Goal: Navigation & Orientation: Find specific page/section

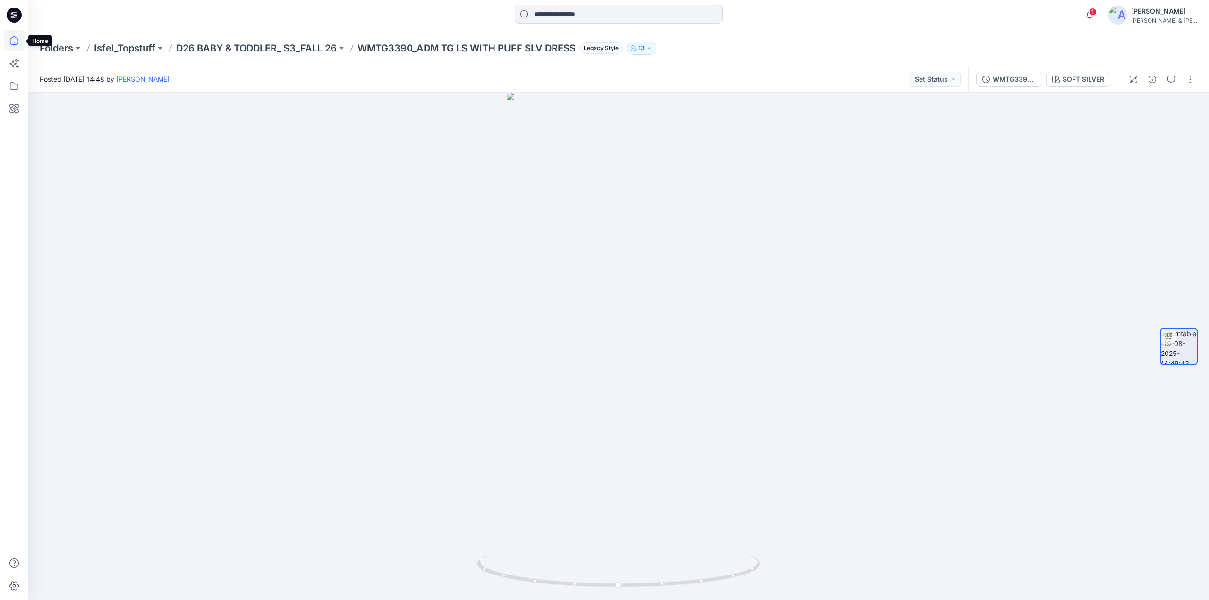
click at [12, 39] on icon at bounding box center [14, 40] width 21 height 21
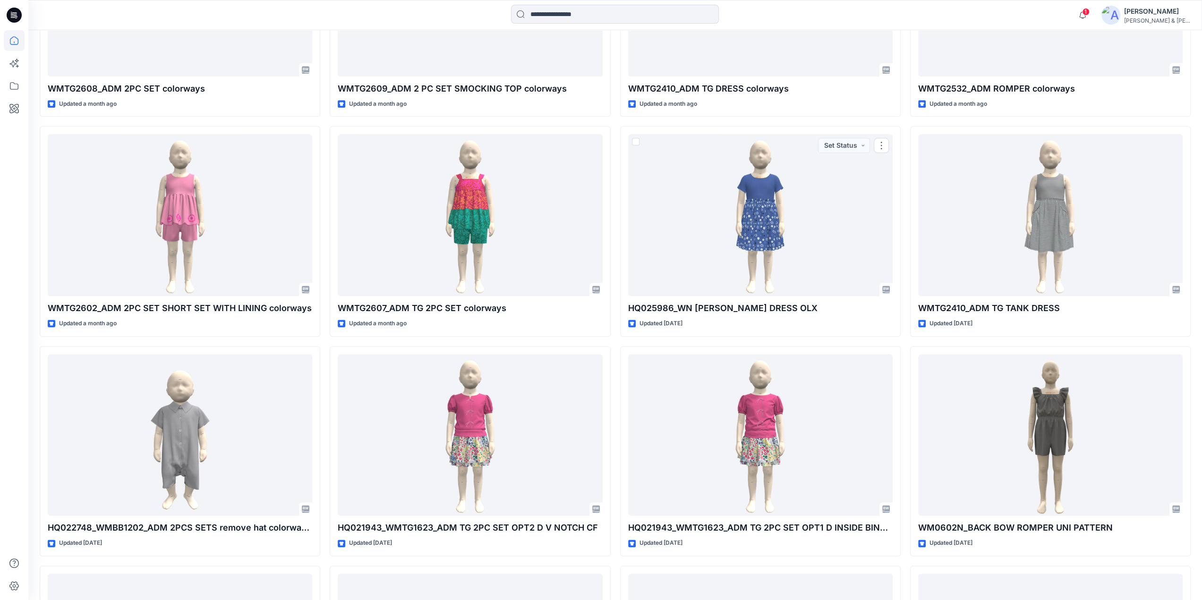
scroll to position [1775, 0]
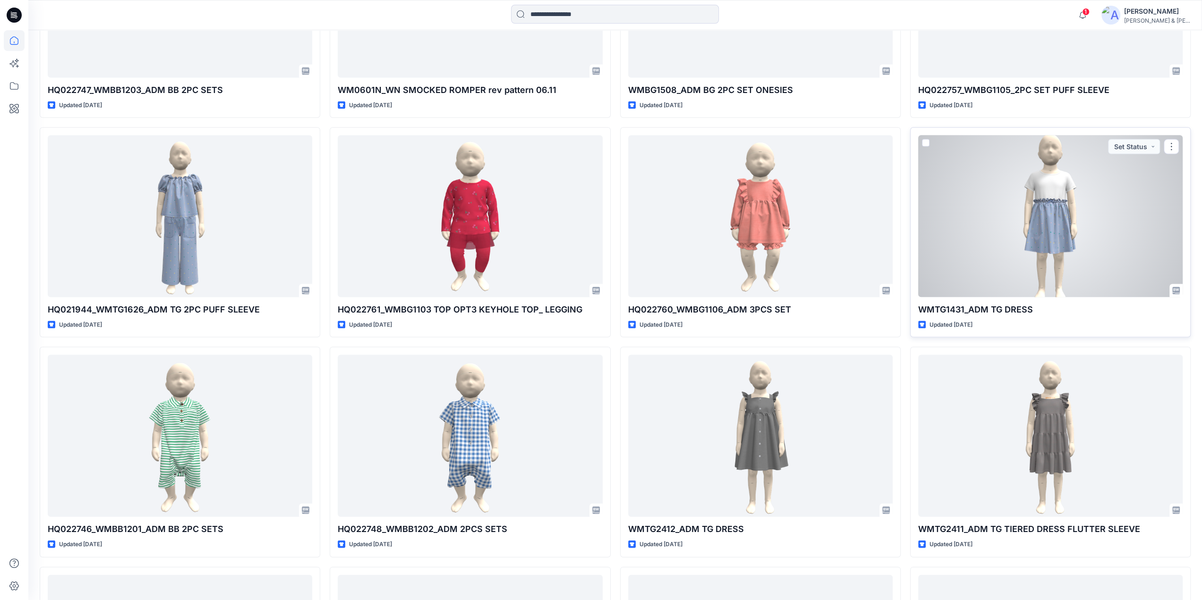
click at [1067, 207] on div at bounding box center [1050, 216] width 264 height 162
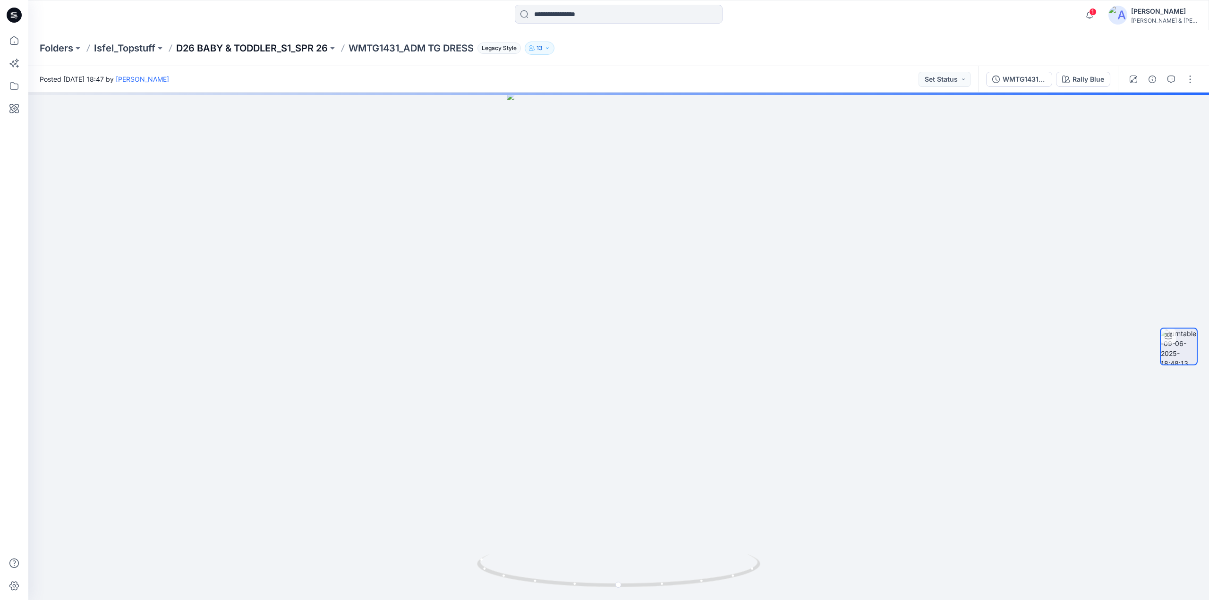
click at [237, 46] on p "D26 BABY & TODDLER_S1_SPR 26" at bounding box center [252, 48] width 152 height 13
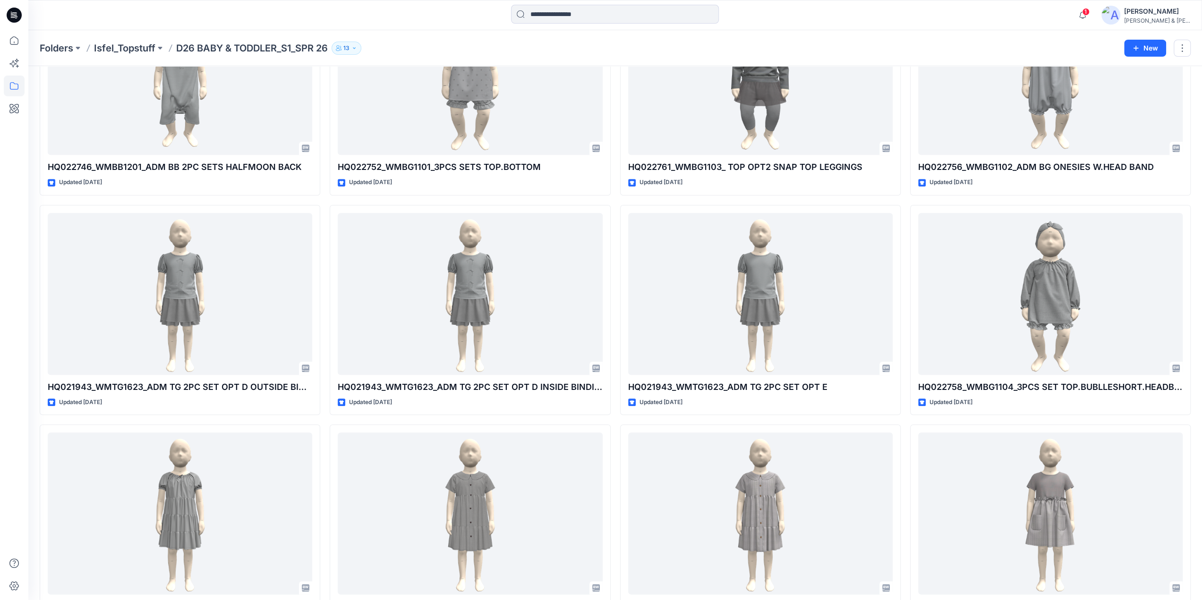
scroll to position [858, 0]
